Goal: Transaction & Acquisition: Purchase product/service

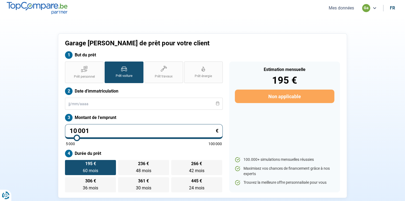
click at [339, 9] on button "Mes données" at bounding box center [341, 8] width 29 height 6
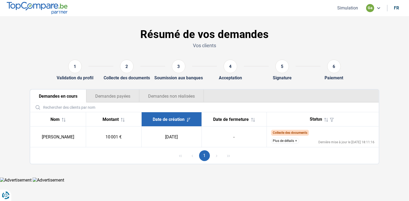
click at [282, 140] on button "Plus de détails" at bounding box center [285, 141] width 28 height 6
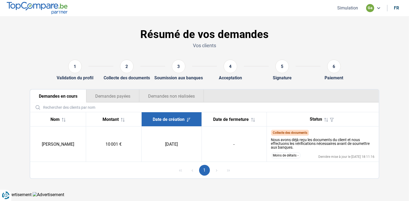
click at [280, 158] on button "Moins de détails" at bounding box center [285, 155] width 29 height 6
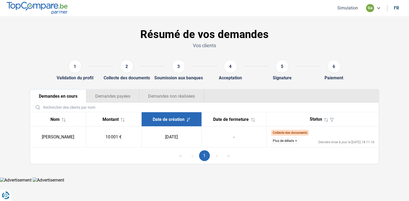
click at [292, 141] on button "Plus de détails" at bounding box center [285, 141] width 28 height 6
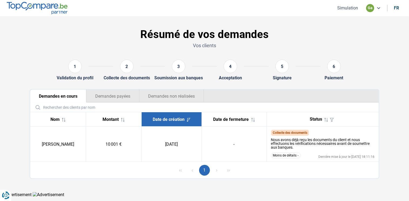
click at [291, 156] on button "Moins de détails" at bounding box center [285, 155] width 29 height 6
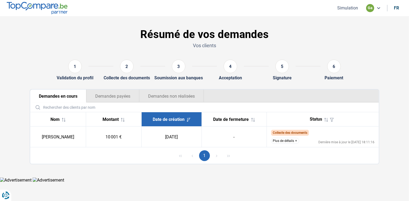
click at [47, 119] on div "Nom" at bounding box center [58, 119] width 47 height 5
